Goal: Information Seeking & Learning: Learn about a topic

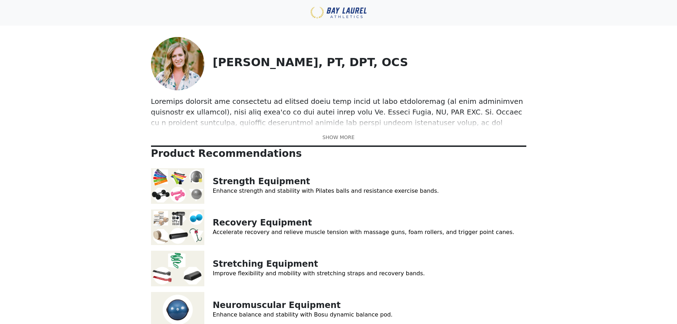
click at [337, 138] on link at bounding box center [338, 137] width 375 height 7
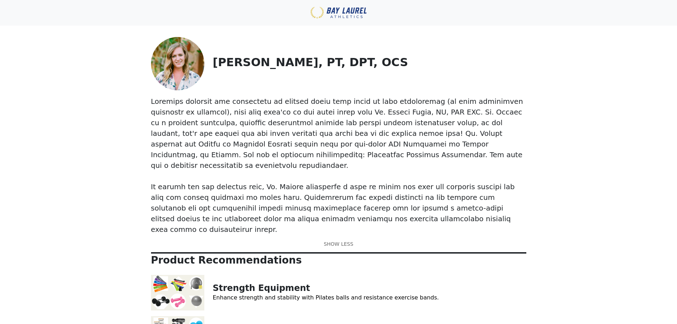
drag, startPoint x: 307, startPoint y: 62, endPoint x: 380, endPoint y: 64, distance: 72.9
click at [380, 64] on p "[PERSON_NAME], PT, DPT, OCS" at bounding box center [369, 62] width 313 height 14
click at [327, 63] on p "[PERSON_NAME], PT, DPT, OCS" at bounding box center [369, 62] width 313 height 14
drag, startPoint x: 325, startPoint y: 63, endPoint x: 345, endPoint y: 63, distance: 20.3
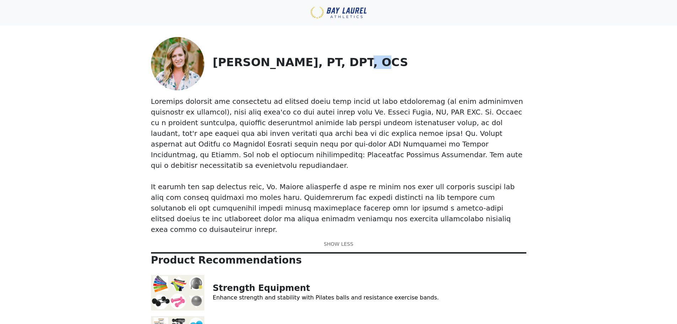
click at [345, 63] on p "[PERSON_NAME], PT, DPT, OCS" at bounding box center [369, 62] width 313 height 14
drag, startPoint x: 322, startPoint y: 145, endPoint x: 409, endPoint y: 145, distance: 86.7
click at [409, 145] on p at bounding box center [338, 165] width 375 height 139
click at [350, 157] on p at bounding box center [338, 165] width 375 height 139
drag, startPoint x: 322, startPoint y: 144, endPoint x: 408, endPoint y: 146, distance: 85.3
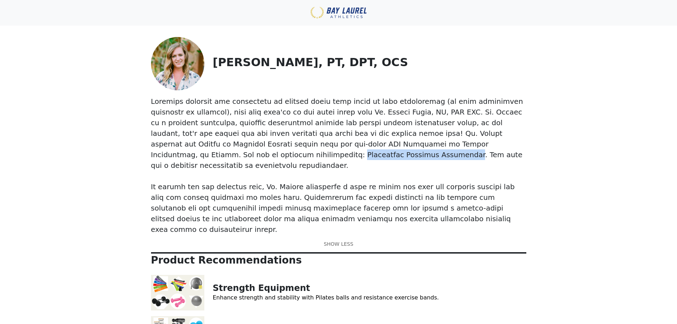
click at [408, 146] on p at bounding box center [338, 165] width 375 height 139
drag, startPoint x: 409, startPoint y: 146, endPoint x: 323, endPoint y: 144, distance: 85.7
click at [323, 144] on p at bounding box center [338, 165] width 375 height 139
click at [323, 147] on p at bounding box center [338, 165] width 375 height 139
click at [331, 240] on link at bounding box center [338, 243] width 375 height 7
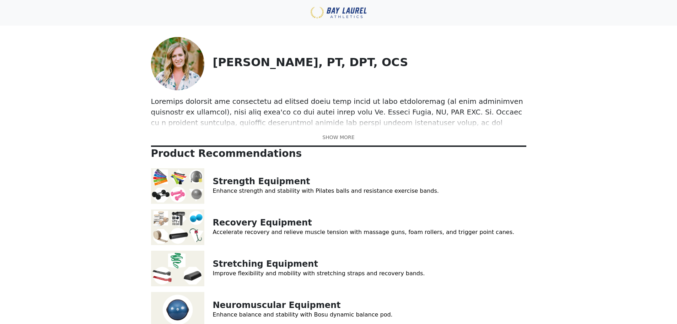
click at [339, 139] on link at bounding box center [338, 137] width 375 height 7
